Goal: Information Seeking & Learning: Learn about a topic

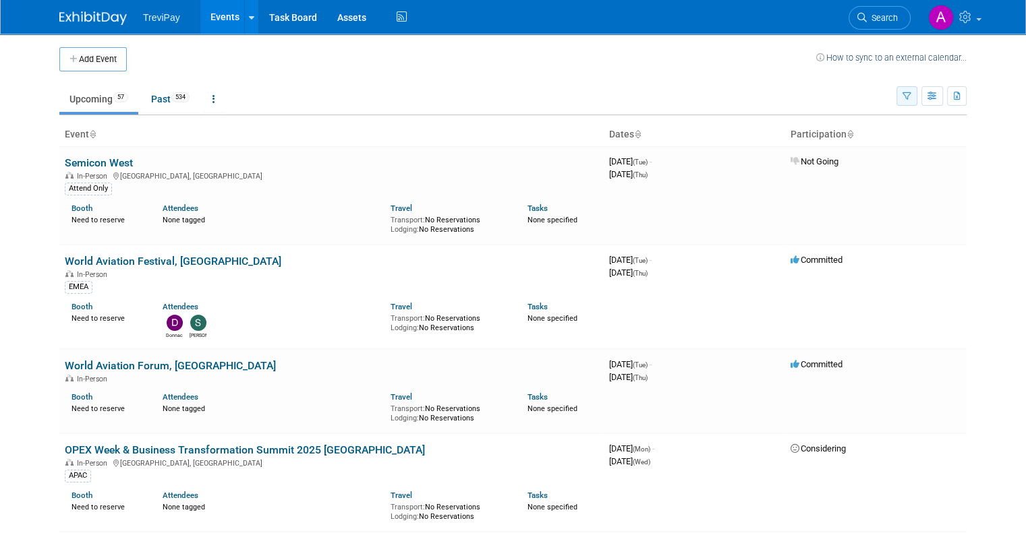
click at [911, 96] on icon "button" at bounding box center [906, 96] width 9 height 9
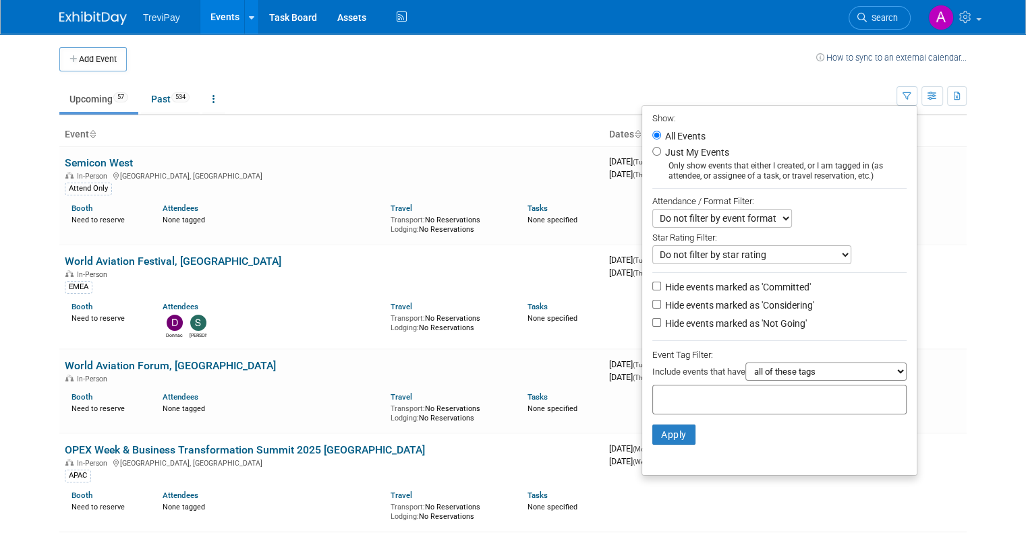
click at [712, 401] on input "text" at bounding box center [712, 397] width 108 height 13
type input "emea"
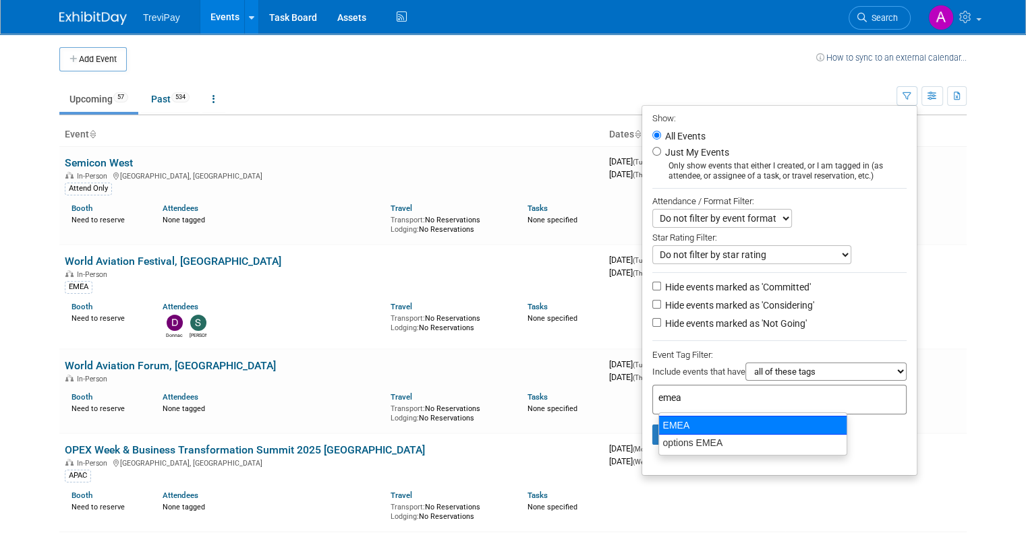
click at [707, 427] on div "EMEA" at bounding box center [752, 425] width 189 height 19
type input "EMEA"
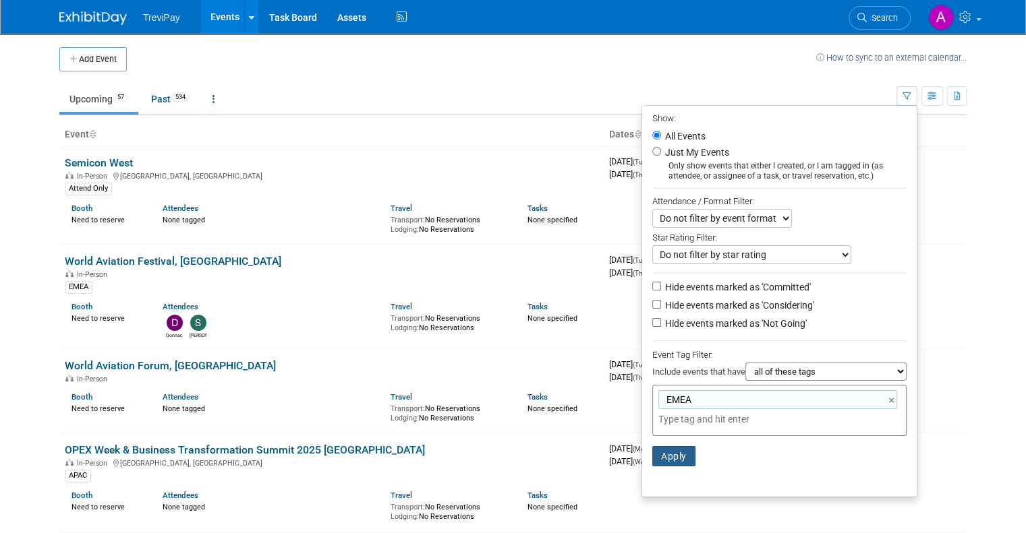
click at [693, 455] on button "Apply" at bounding box center [673, 456] width 43 height 20
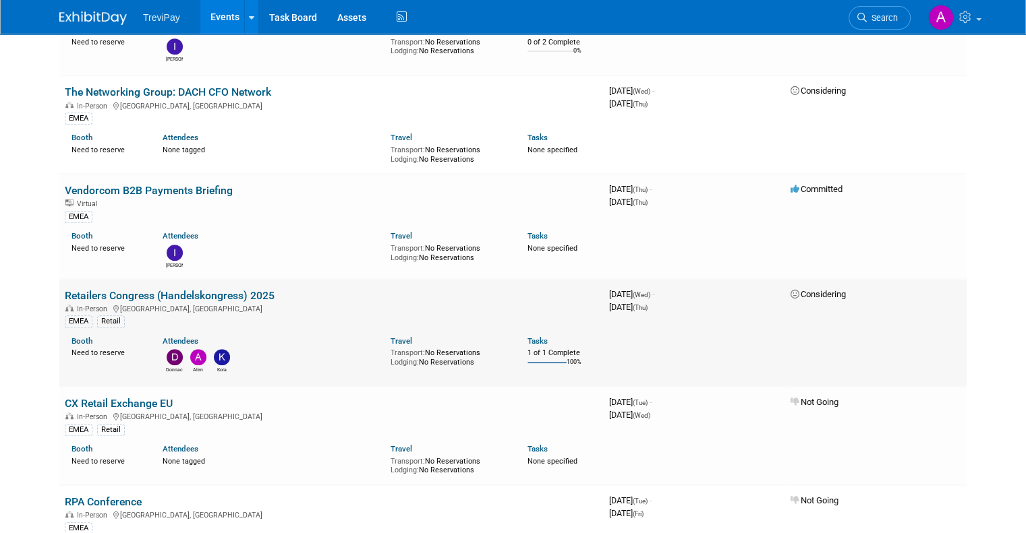
scroll to position [809, 0]
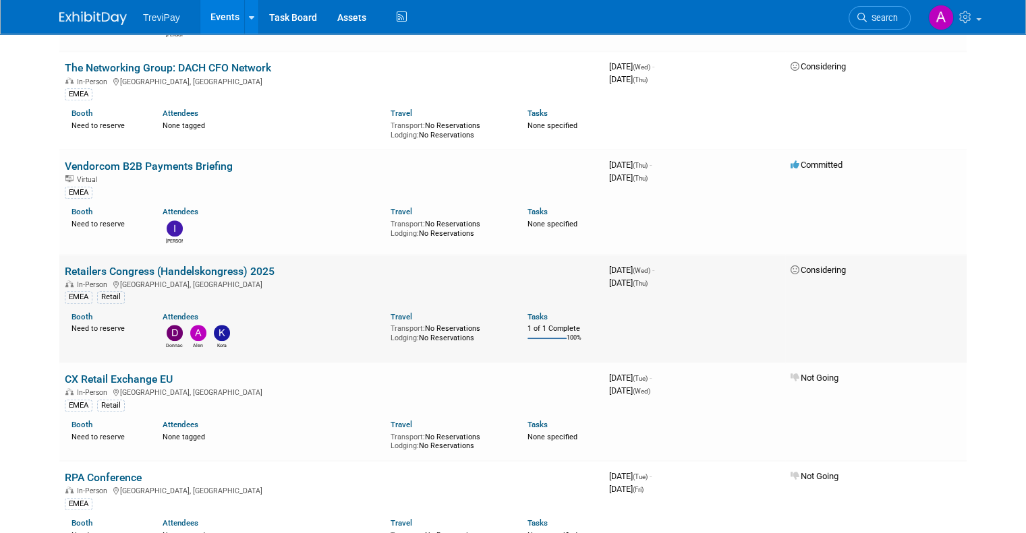
click at [236, 265] on link "Retailers Congress (Handelskongress) 2025" at bounding box center [170, 271] width 210 height 13
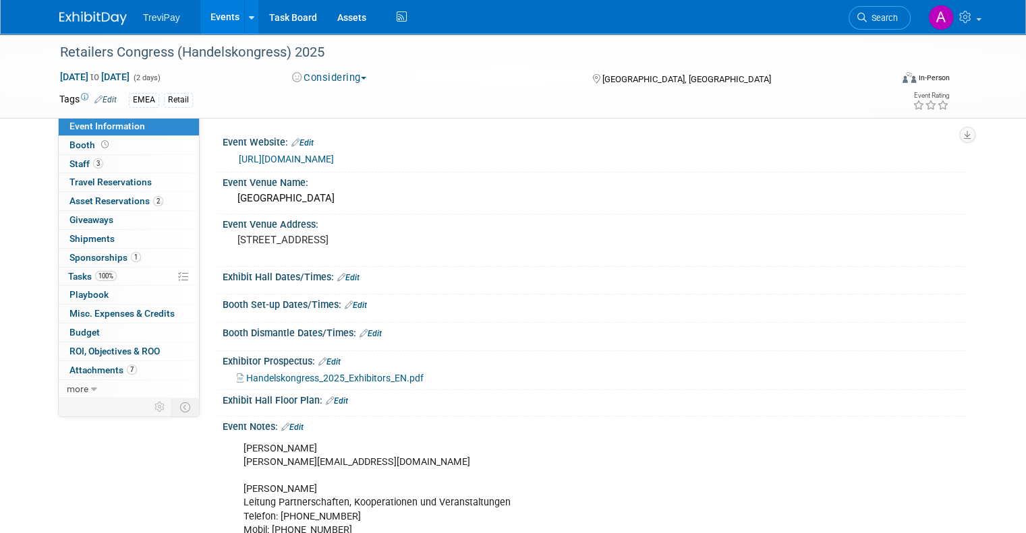
scroll to position [67, 0]
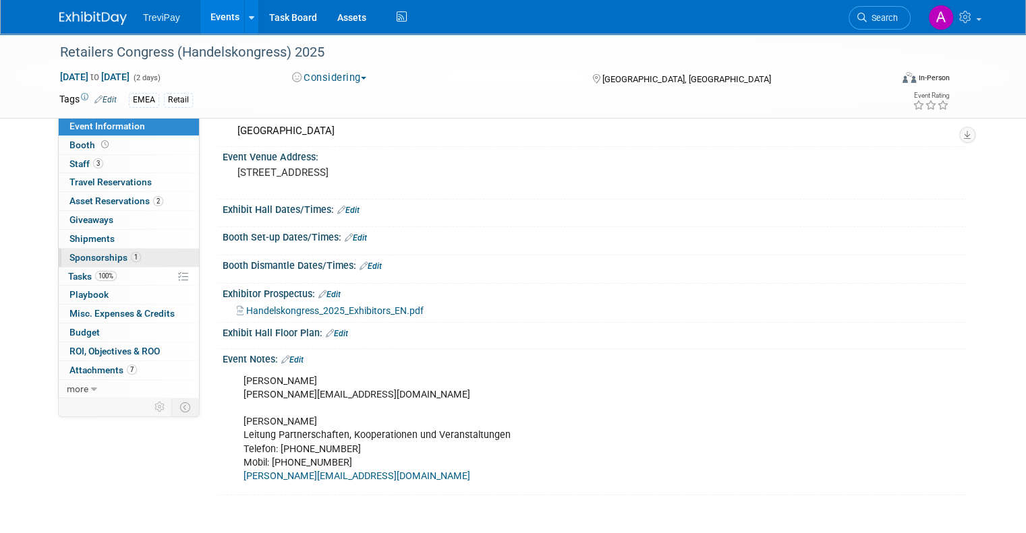
click at [100, 255] on span "Sponsorships 1" at bounding box center [104, 257] width 71 height 11
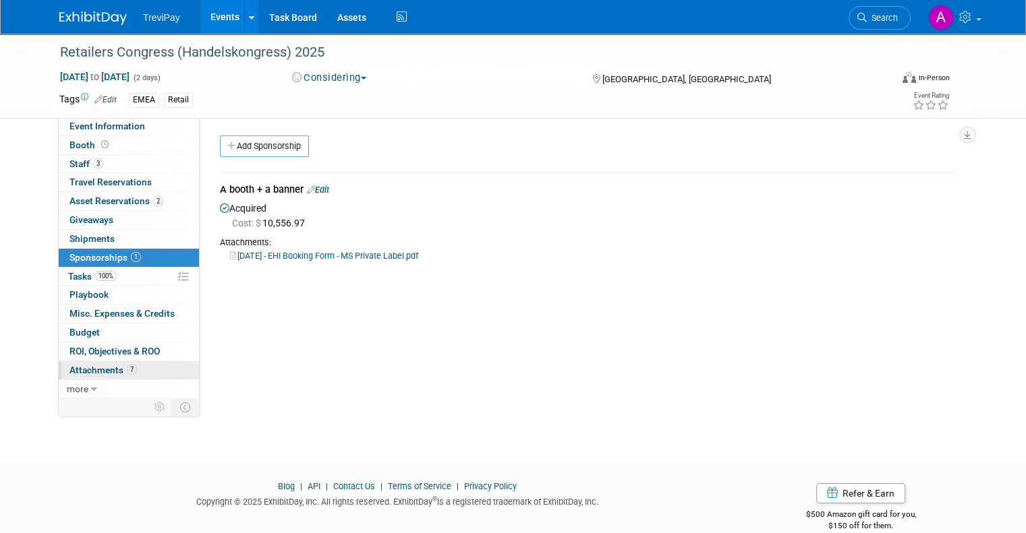
click at [78, 372] on span "Attachments 7" at bounding box center [102, 370] width 67 height 11
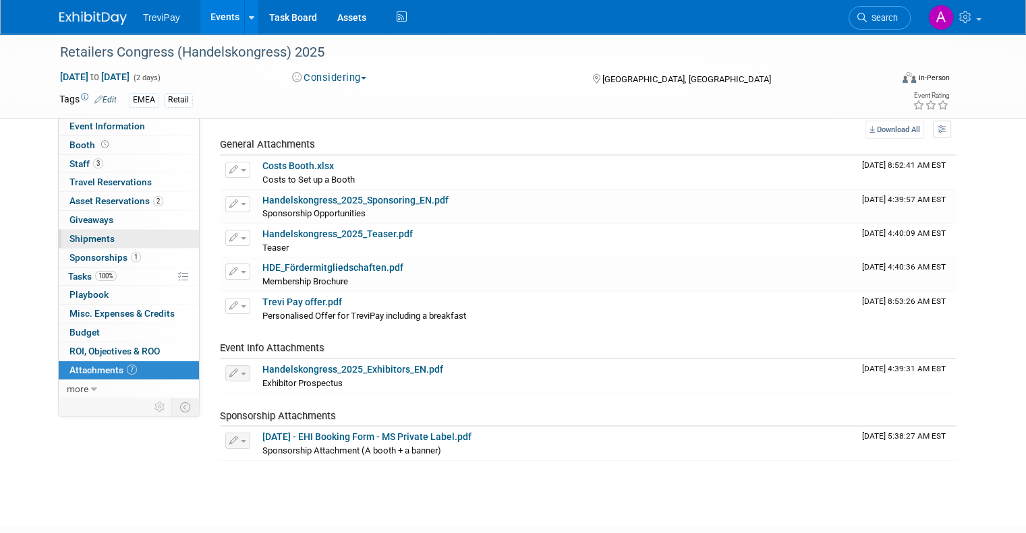
scroll to position [67, 0]
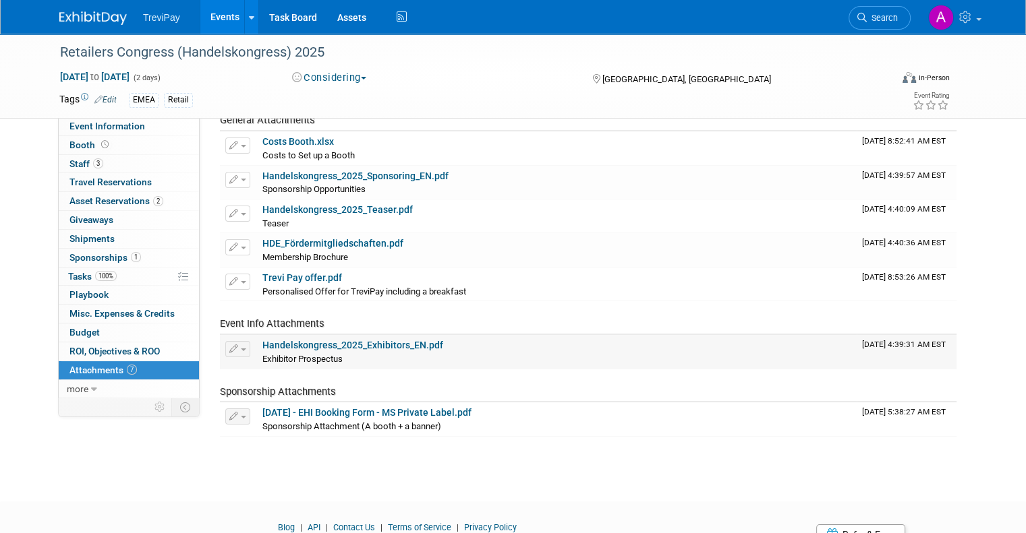
click at [353, 341] on link "Handelskongress_2025_Exhibitors_EN.pdf" at bounding box center [352, 345] width 181 height 11
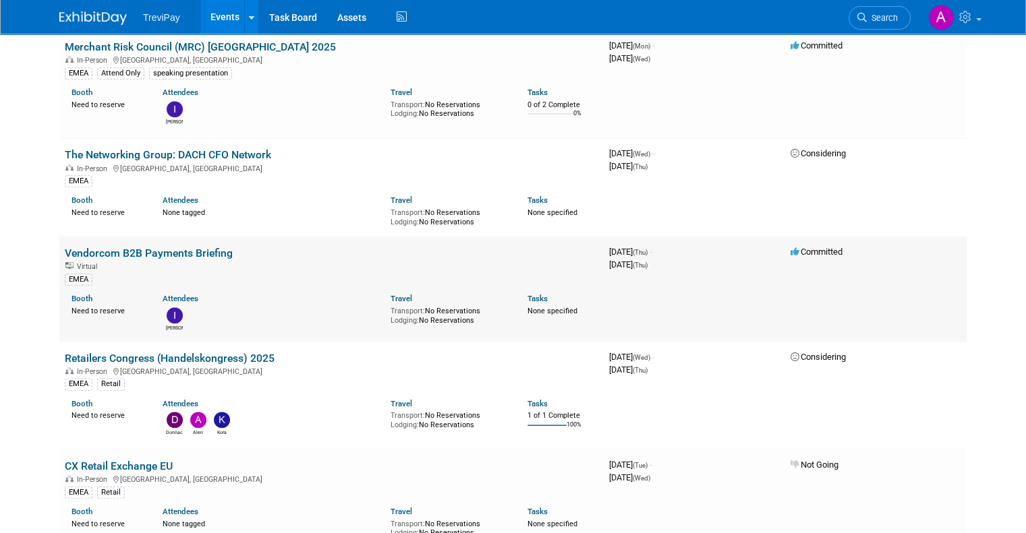
scroll to position [539, 0]
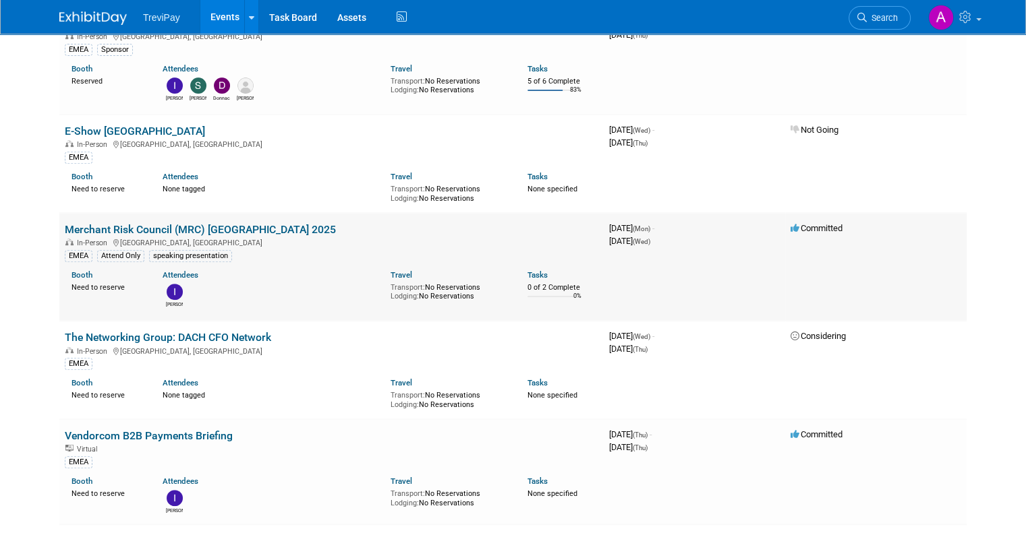
click at [240, 226] on link "Merchant Risk Council (MRC) [GEOGRAPHIC_DATA] 2025" at bounding box center [200, 229] width 271 height 13
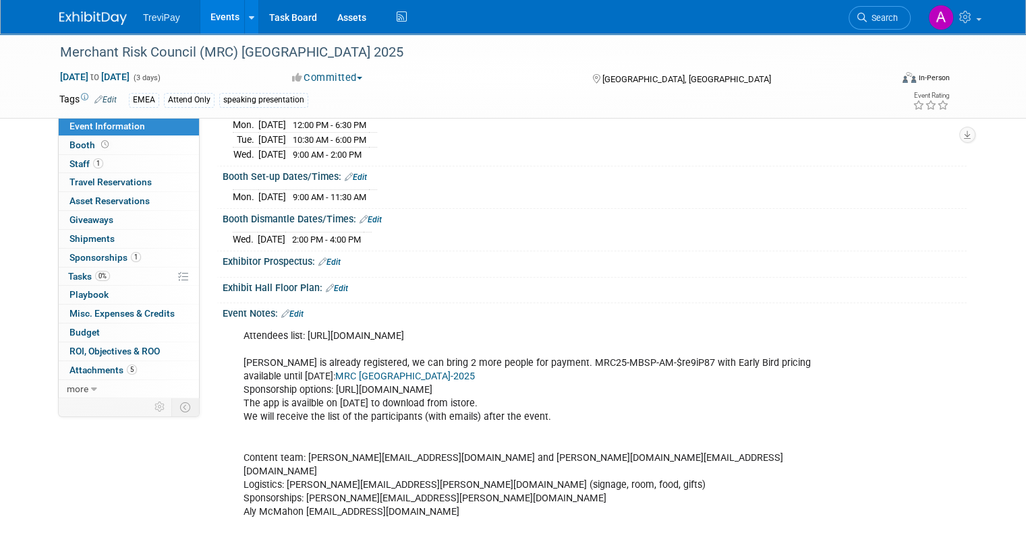
scroll to position [202, 0]
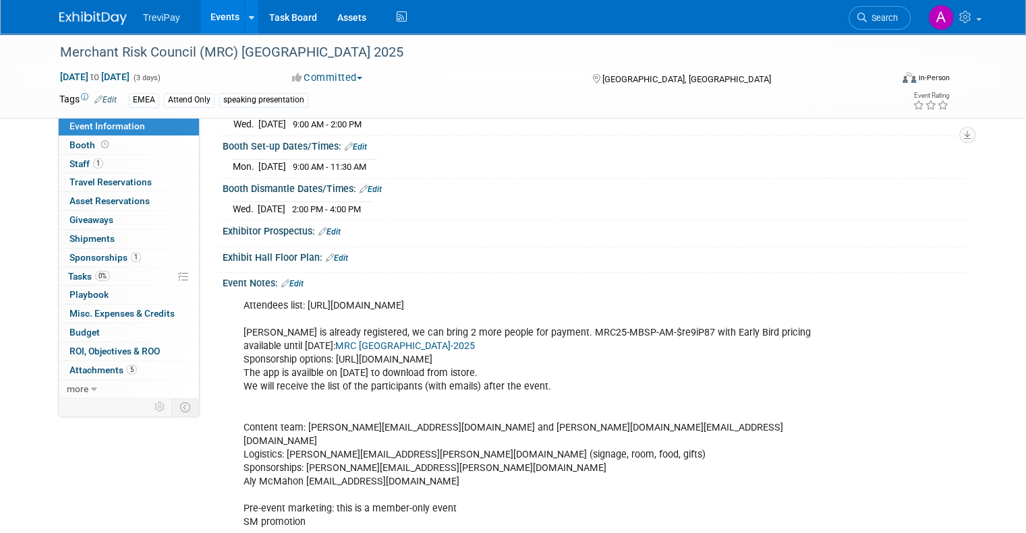
drag, startPoint x: 294, startPoint y: 304, endPoint x: 297, endPoint y: 312, distance: 7.9
click at [297, 312] on div "Attendees list: [URL][DOMAIN_NAME] [PERSON_NAME] is already registered, we can …" at bounding box center [528, 475] width 588 height 365
copy div "[URL][DOMAIN_NAME]"
click at [324, 312] on div "Attendees list: [URL][DOMAIN_NAME] [PERSON_NAME] is already registered, we can …" at bounding box center [528, 475] width 588 height 365
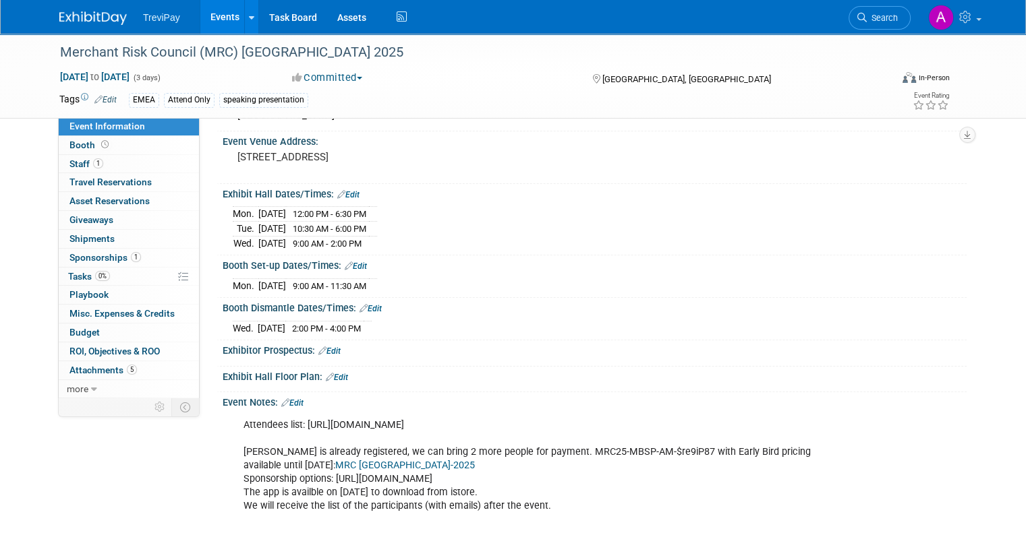
scroll to position [0, 0]
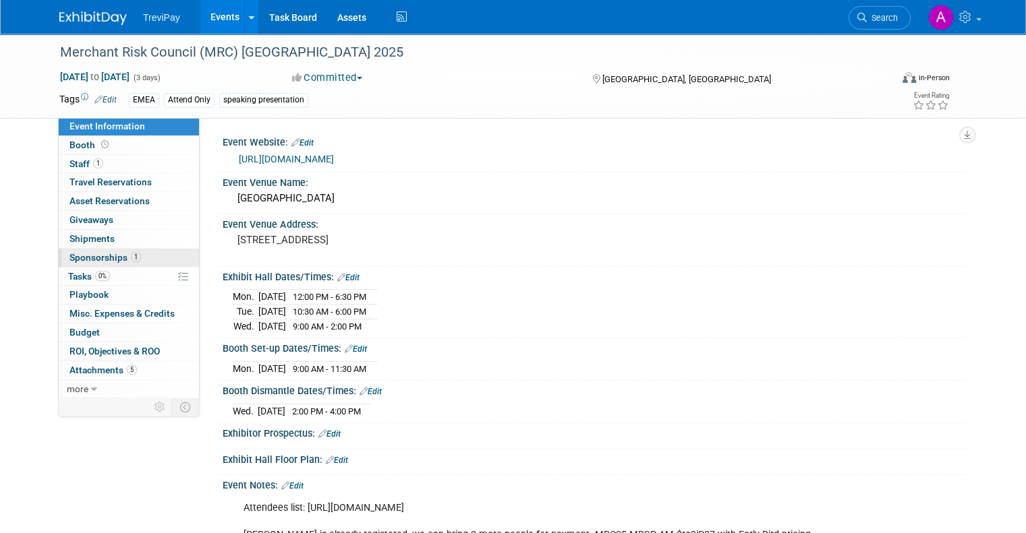
click at [90, 256] on span "Sponsorships 1" at bounding box center [104, 257] width 71 height 11
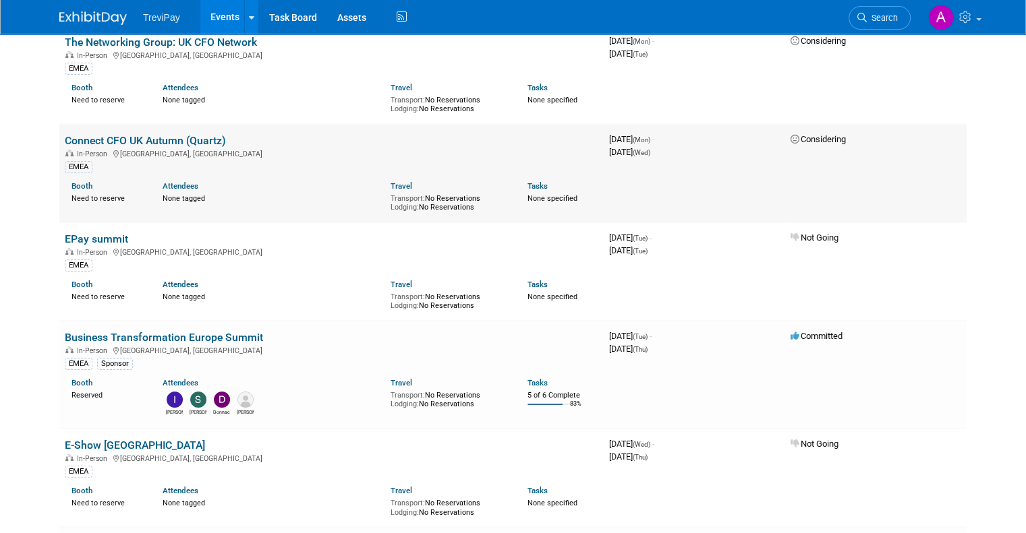
scroll to position [202, 0]
